Goal: Information Seeking & Learning: Learn about a topic

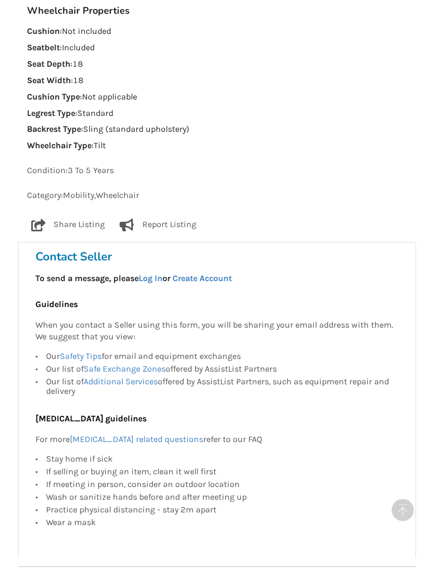
scroll to position [809, 0]
click at [128, 364] on link "Safe Exchange Zones" at bounding box center [125, 369] width 82 height 10
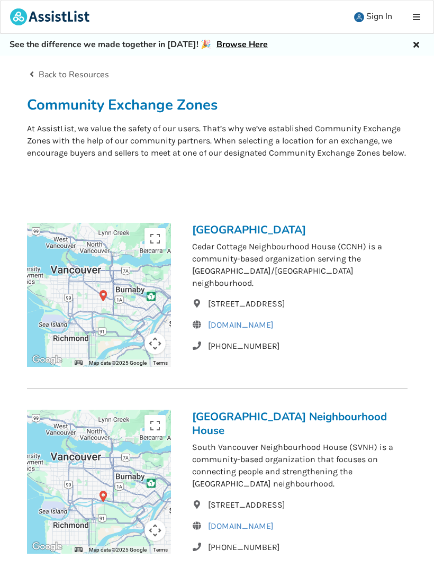
click at [415, 43] on icon at bounding box center [416, 43] width 10 height 8
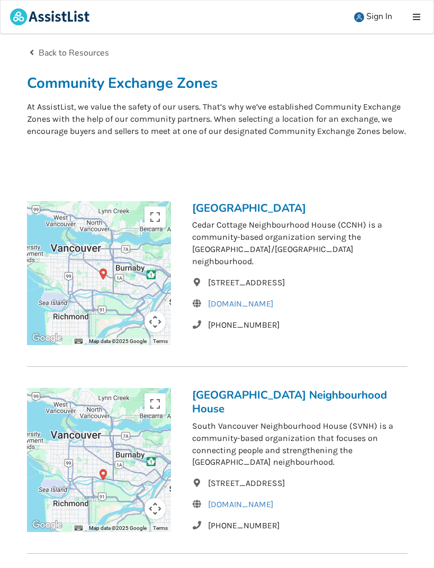
click at [58, 55] on link "Back to Resources" at bounding box center [68, 53] width 83 height 12
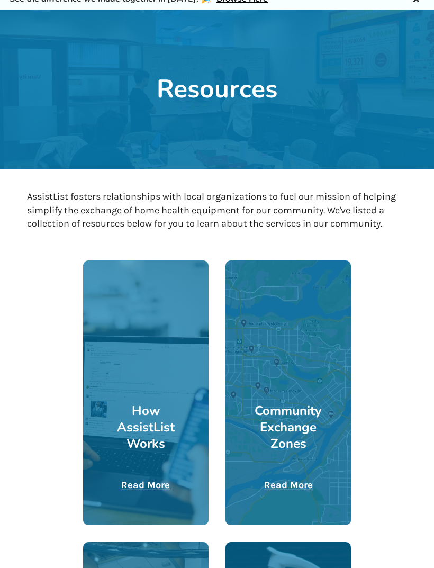
scroll to position [46, 0]
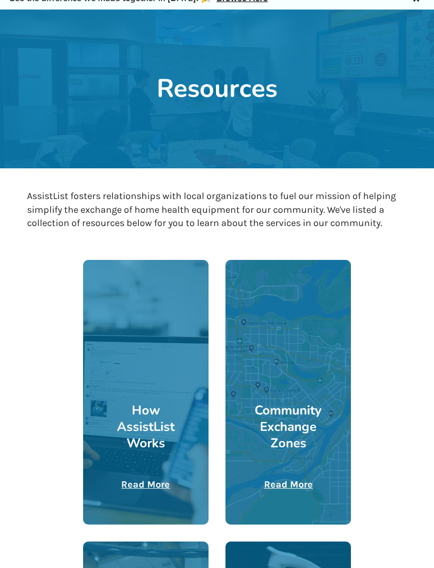
click at [146, 486] on u "Read More" at bounding box center [145, 485] width 49 height 12
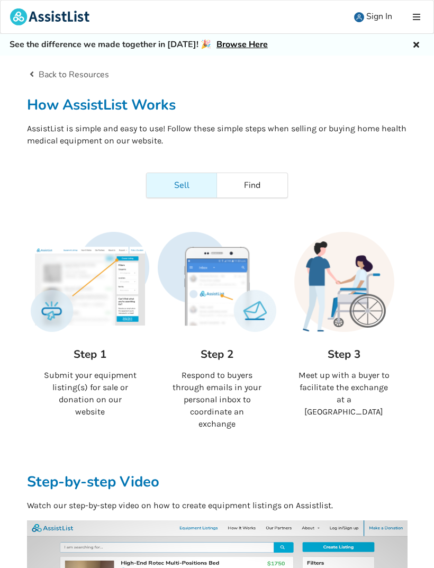
click at [247, 185] on link "Find" at bounding box center [252, 185] width 70 height 24
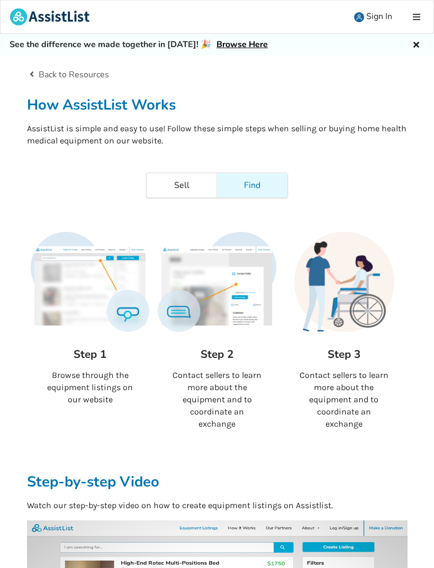
click at [181, 187] on link "Sell" at bounding box center [182, 185] width 70 height 24
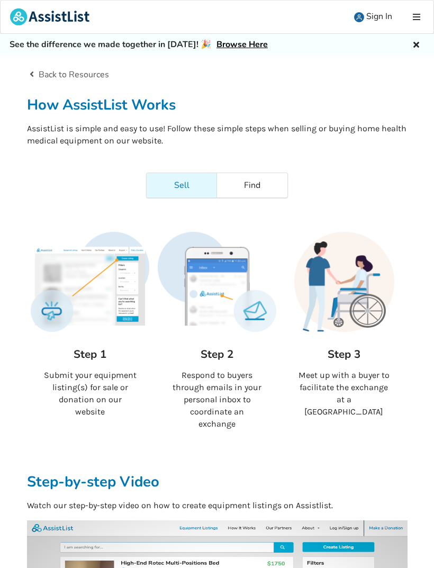
click at [412, 20] on icon at bounding box center [416, 17] width 10 height 8
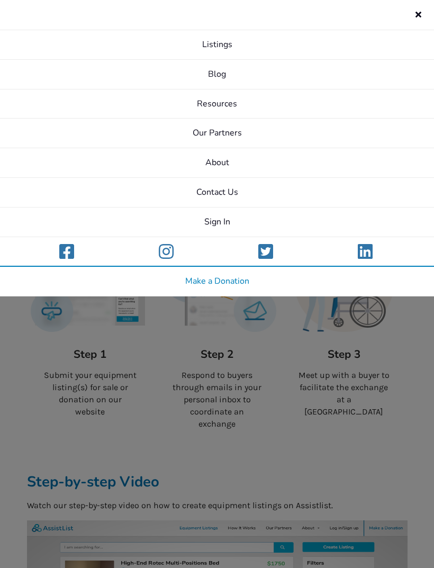
click at [222, 163] on link "About" at bounding box center [217, 163] width 434 height 30
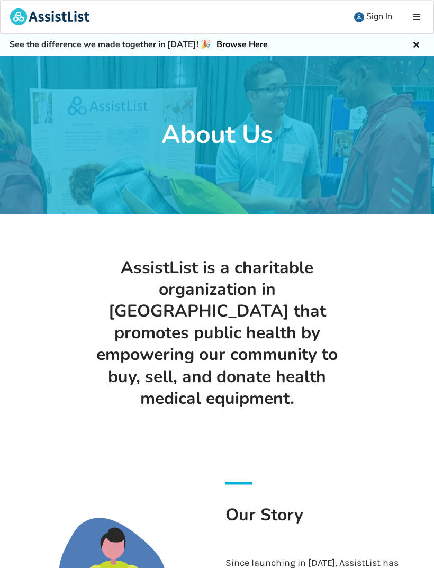
click at [417, 13] on icon at bounding box center [416, 17] width 10 height 8
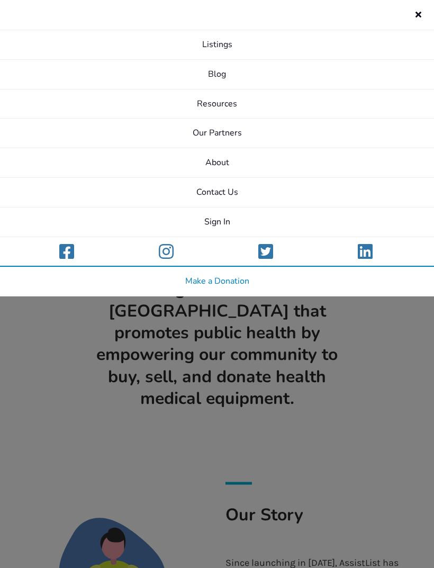
click at [221, 100] on link "Resources" at bounding box center [217, 104] width 434 height 30
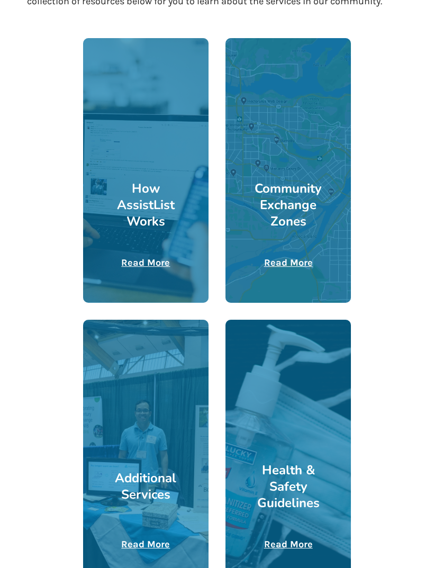
scroll to position [268, 0]
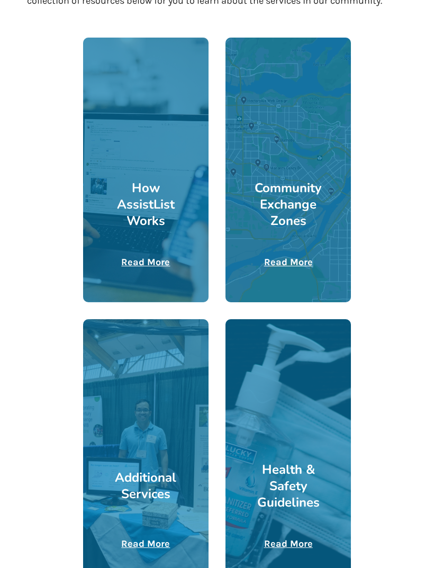
click at [292, 264] on u "Read More" at bounding box center [288, 263] width 49 height 12
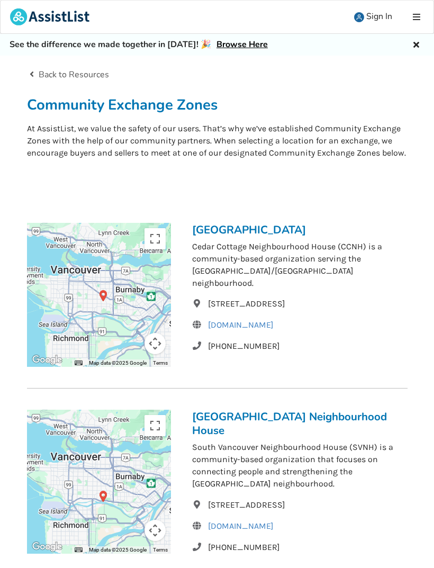
click at [188, 109] on h2 "Community Exchange Zones" at bounding box center [217, 105] width 381 height 19
click at [416, 13] on icon at bounding box center [416, 17] width 10 height 8
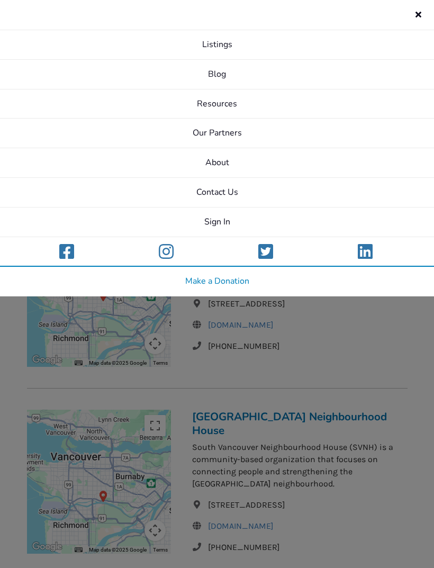
click at [231, 74] on link "Blog" at bounding box center [217, 75] width 434 height 30
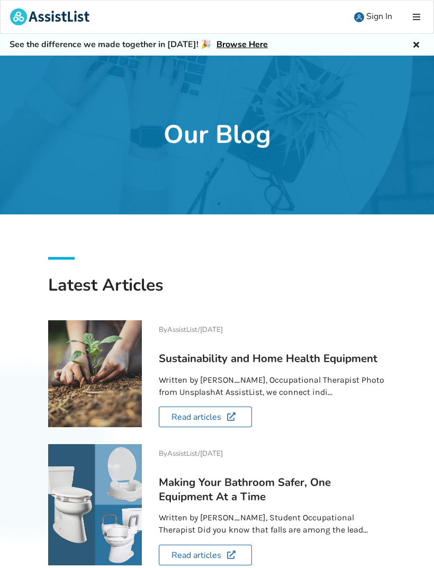
click at [409, 18] on link at bounding box center [418, 17] width 32 height 33
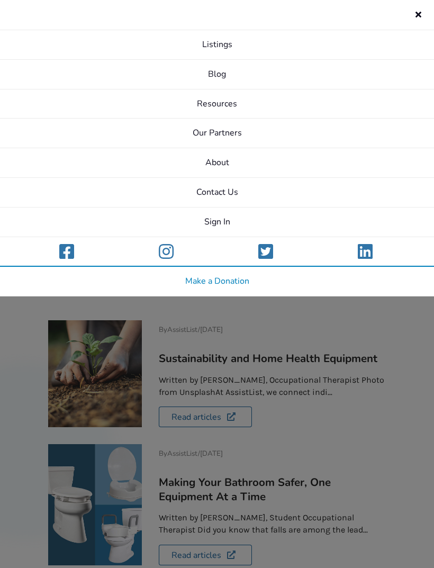
click at [224, 168] on link "About" at bounding box center [217, 163] width 434 height 30
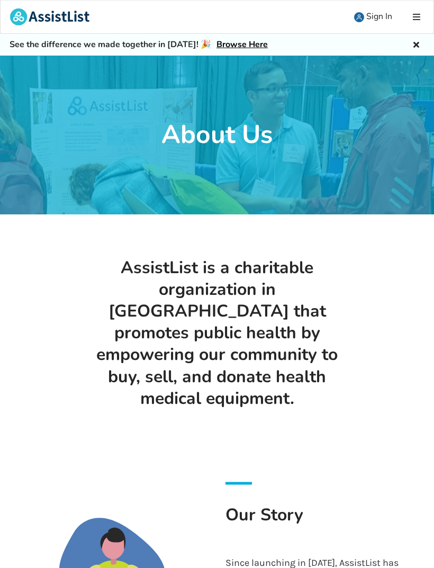
click at [66, 16] on img at bounding box center [49, 16] width 79 height 17
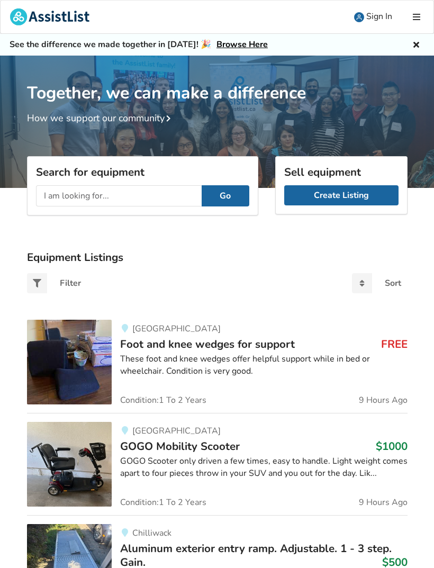
click at [125, 199] on input "text" at bounding box center [119, 195] width 166 height 21
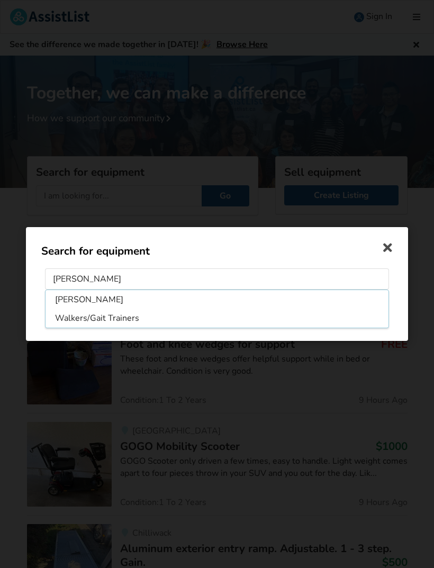
type input "Walker"
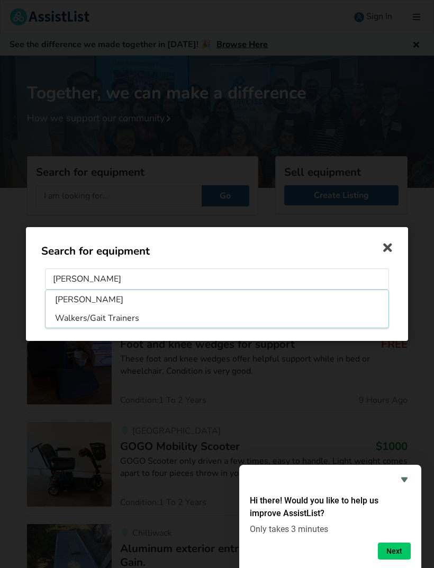
click at [217, 312] on button "Go" at bounding box center [217, 312] width 48 height 20
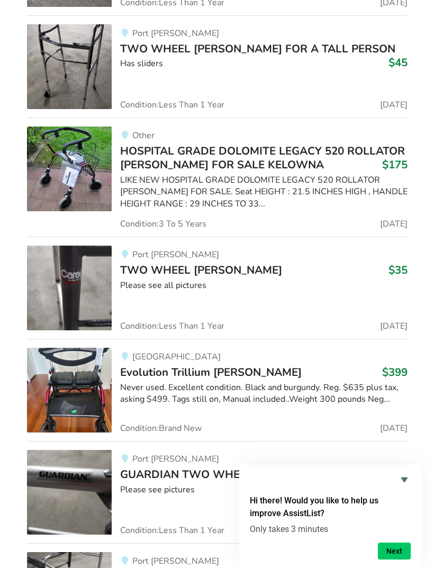
scroll to position [818, 0]
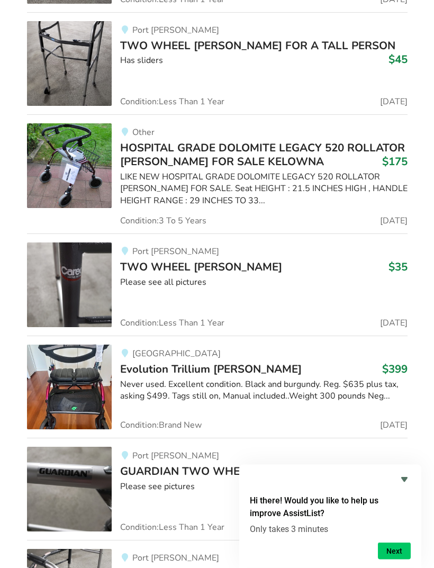
click at [213, 366] on span "Evolution Trillium [PERSON_NAME]" at bounding box center [211, 369] width 182 height 15
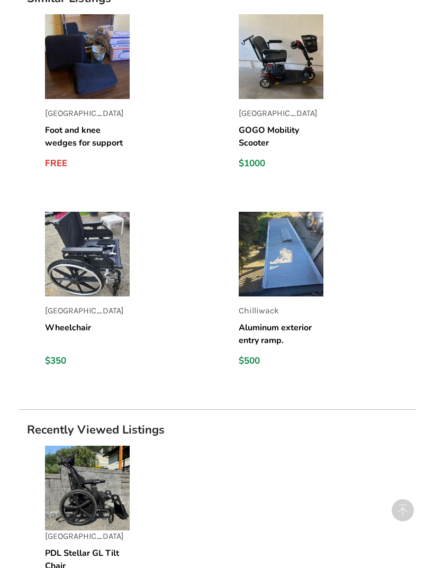
scroll to position [1298, 0]
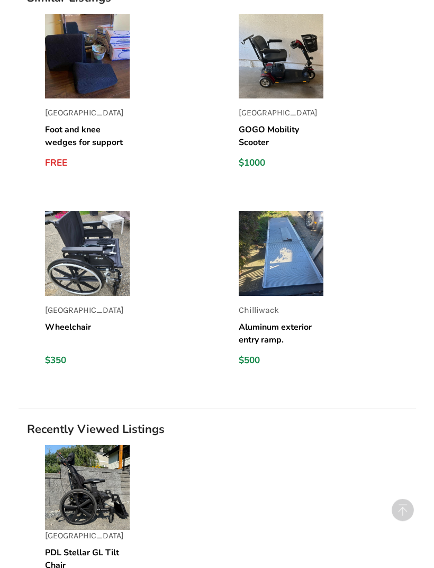
click at [86, 465] on img at bounding box center [87, 488] width 85 height 85
